Goal: Task Accomplishment & Management: Complete application form

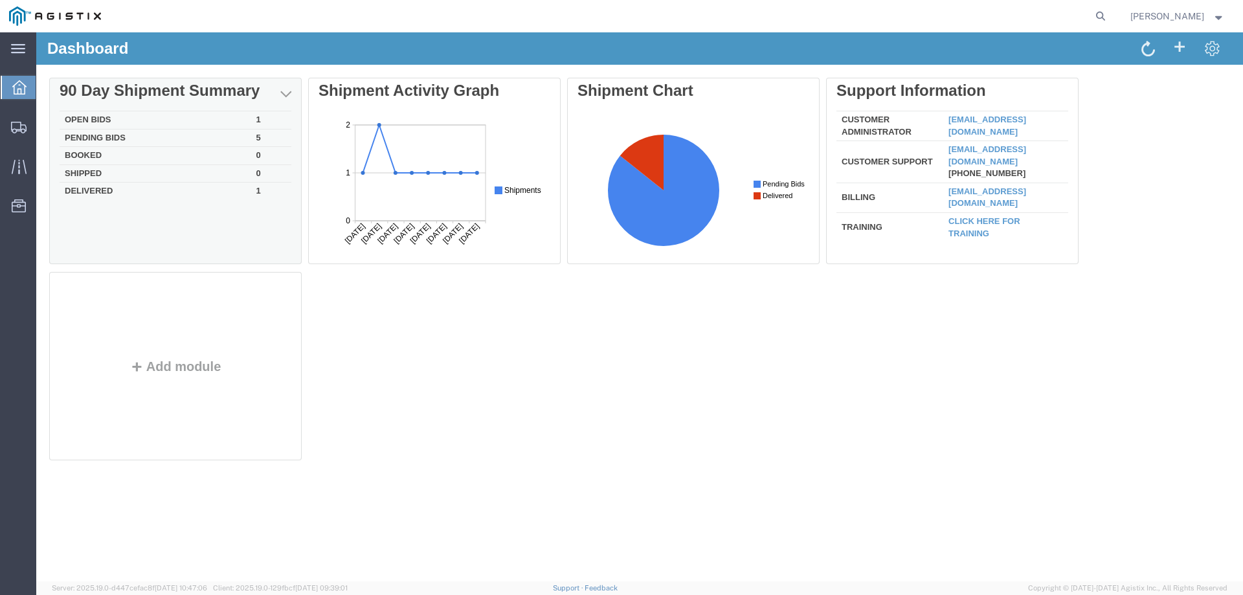
click at [107, 116] on td "Open Bids" at bounding box center [156, 120] width 192 height 18
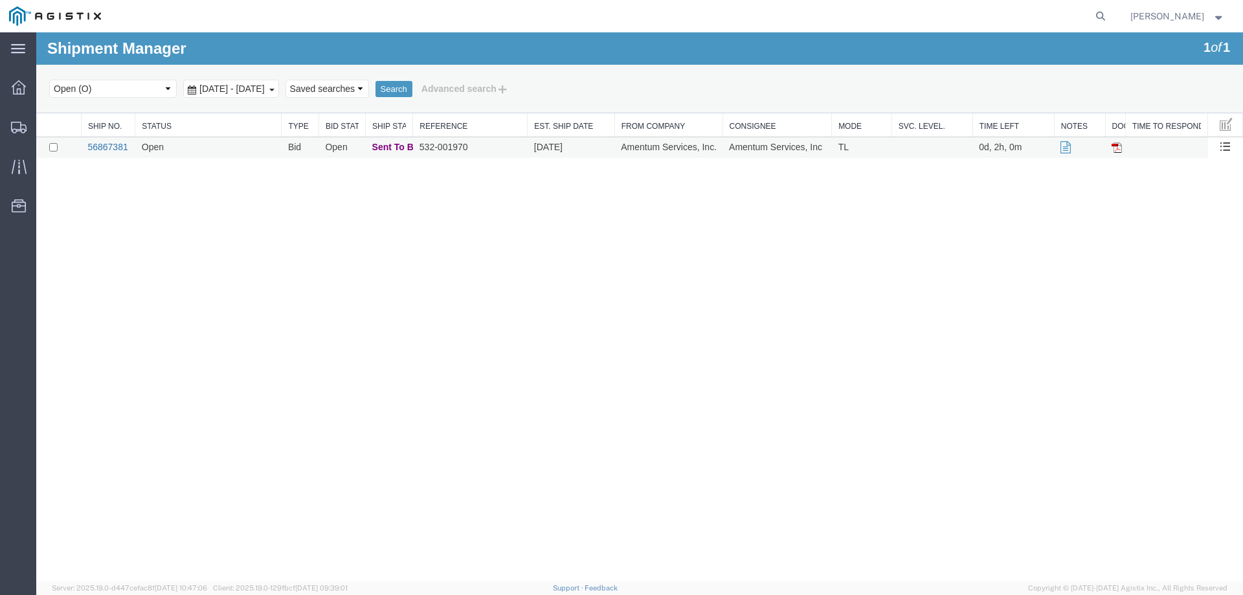
click at [99, 146] on link "56867381" at bounding box center [107, 147] width 40 height 10
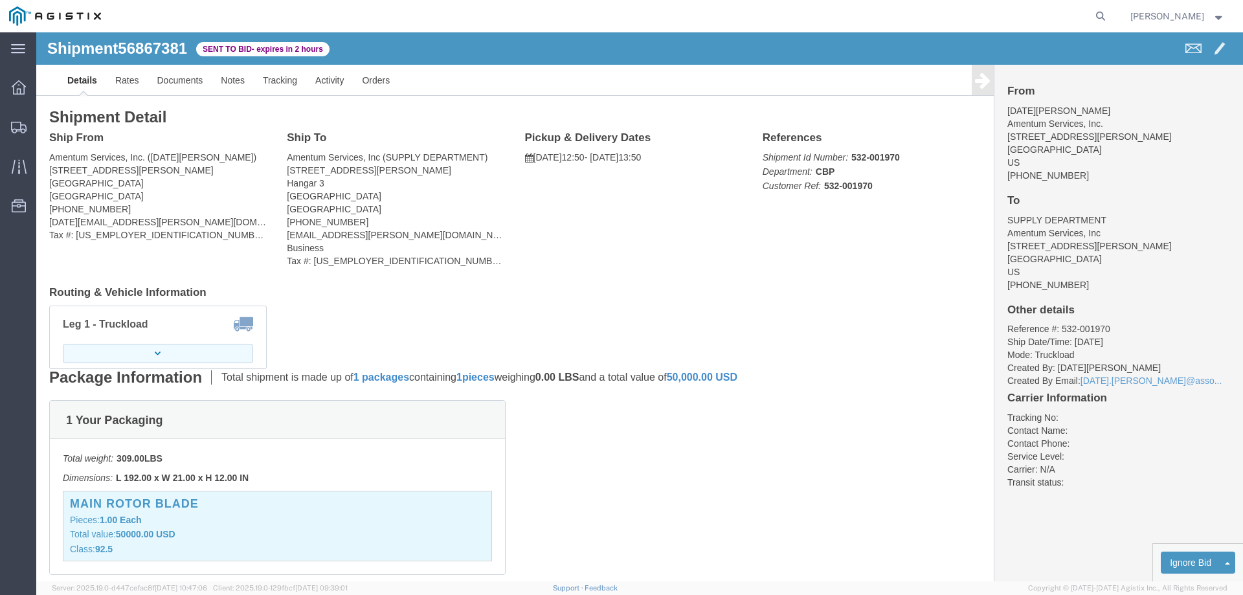
click button "button"
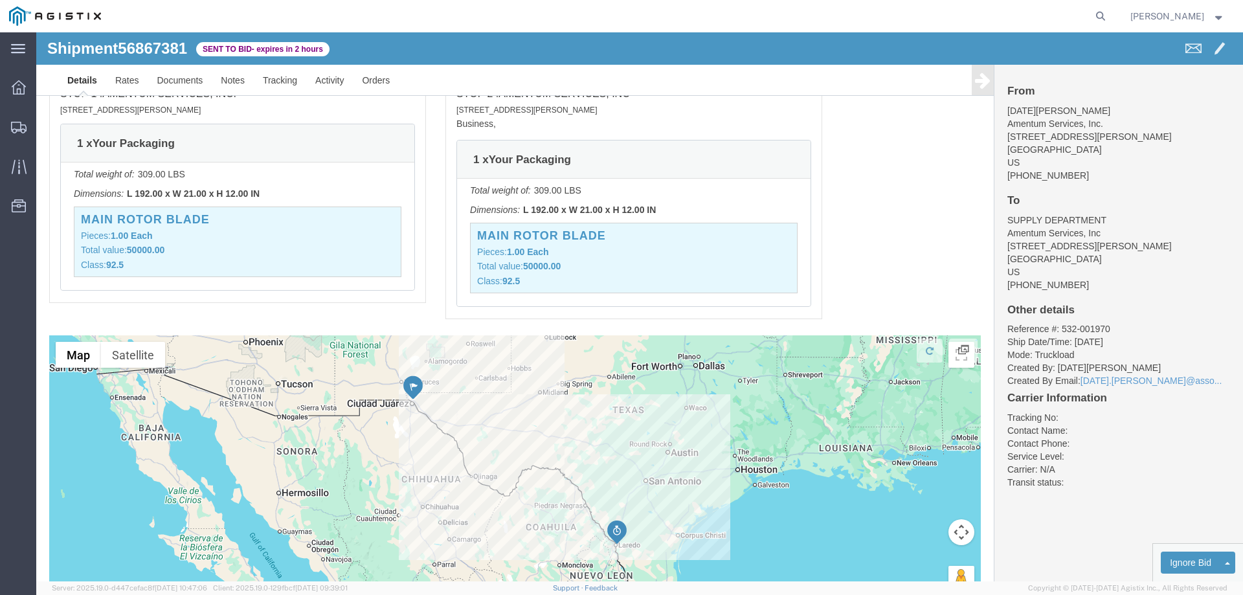
scroll to position [836, 0]
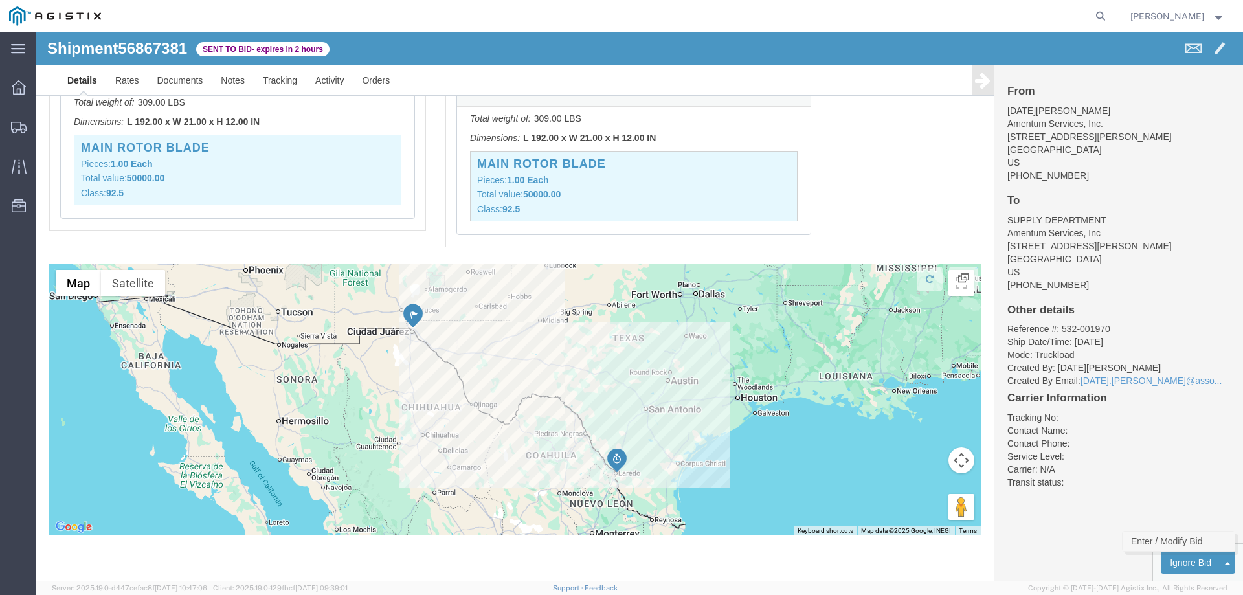
click link "Enter / Modify Bid"
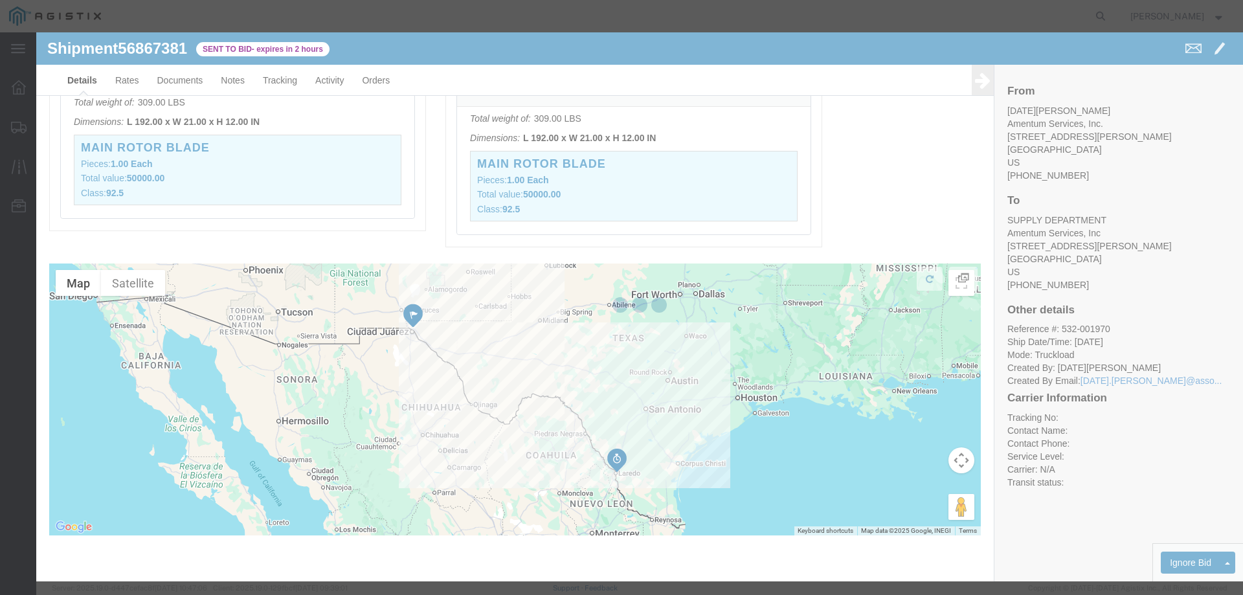
select select "23073"
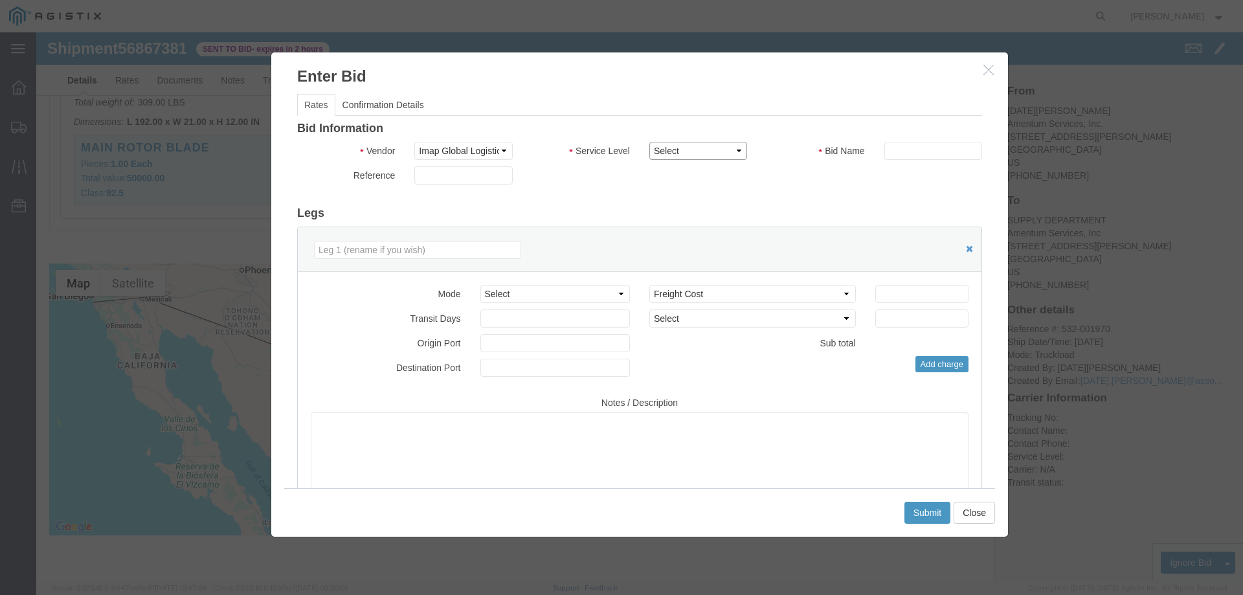
click select "Select Air Ocean TL Standard 3 - 5 Day"
select select "42723"
click select "Select Air Ocean TL Standard 3 - 5 Day"
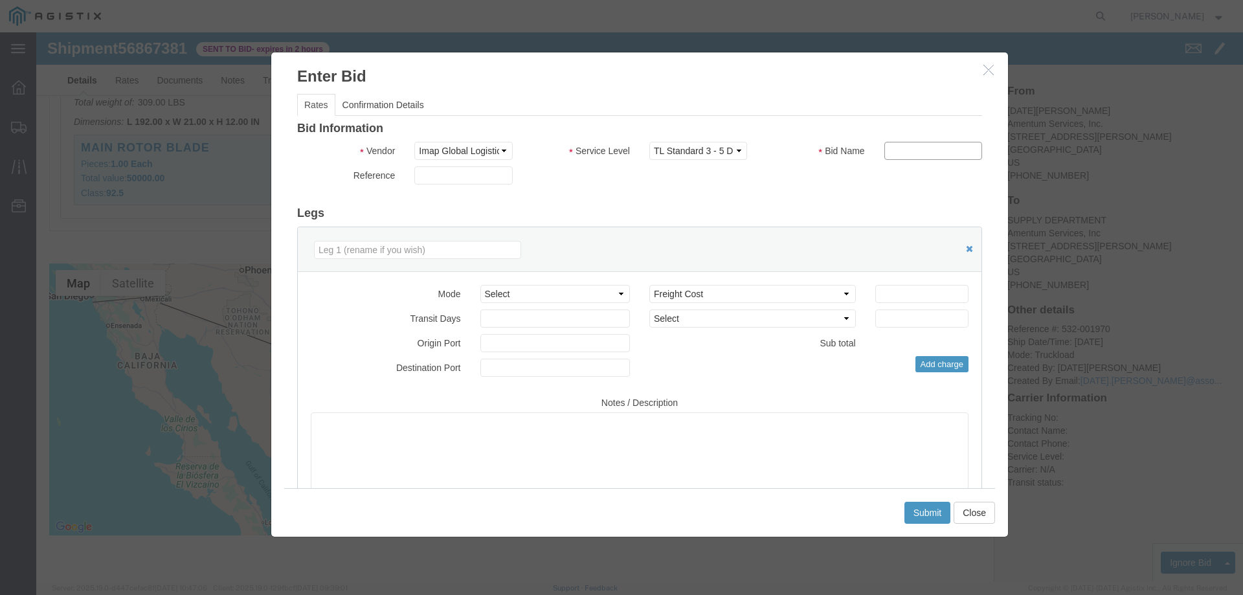
click input "text"
type input "56867381"
click input "number"
type input "1800"
click textarea
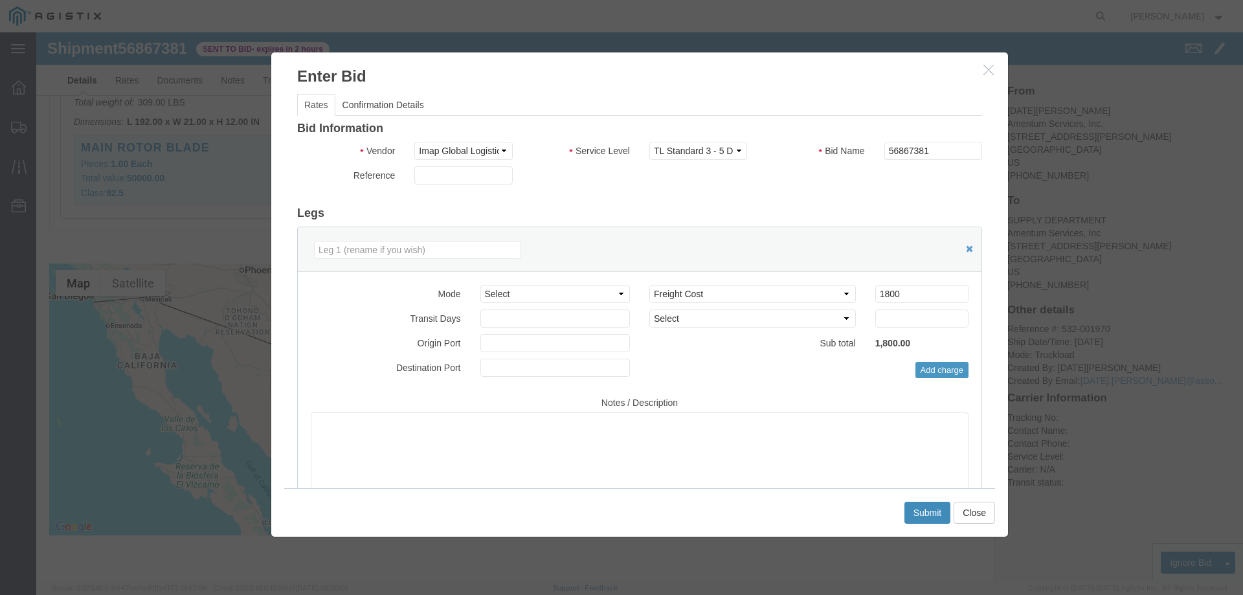
click button "Submit"
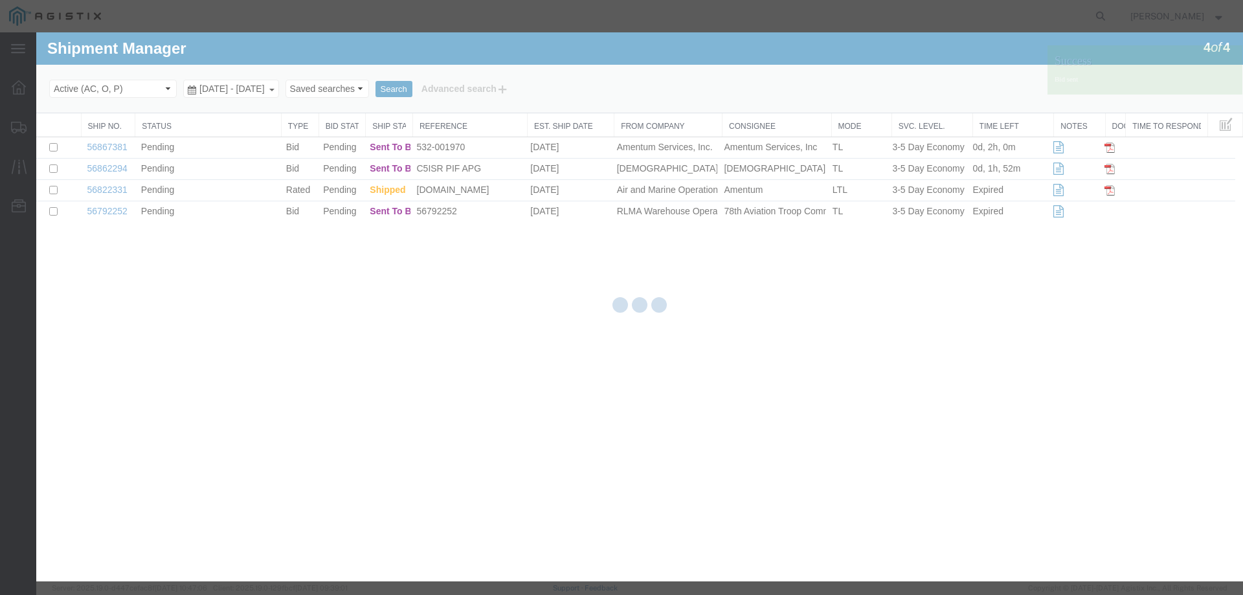
scroll to position [0, 0]
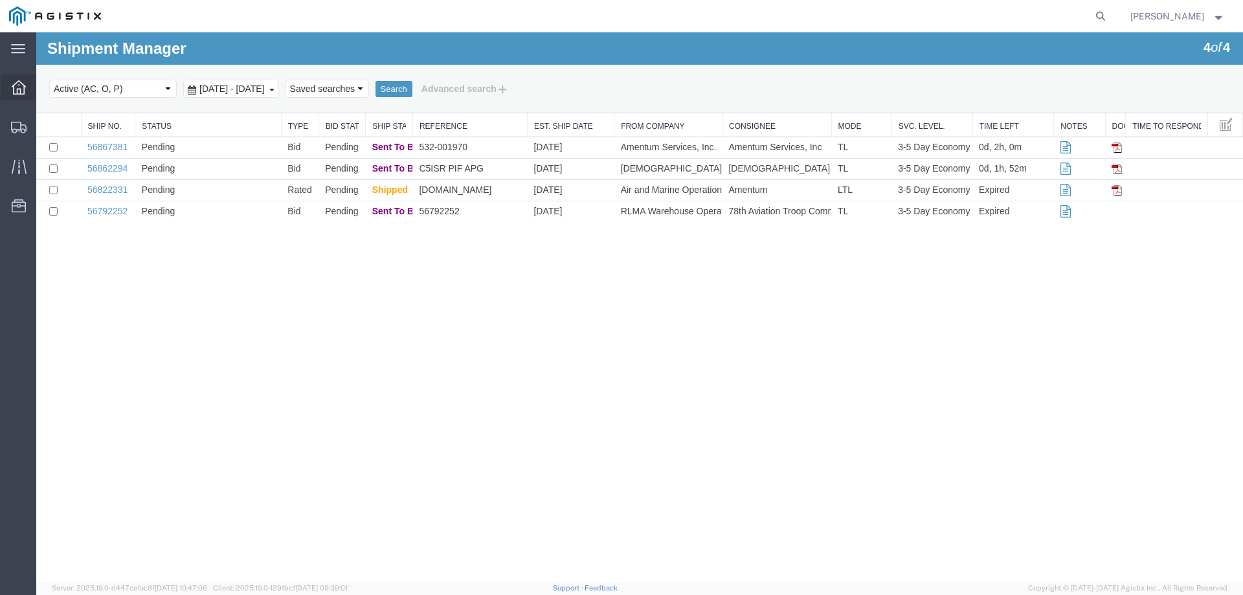
click at [25, 90] on icon at bounding box center [19, 87] width 14 height 14
